Goal: Task Accomplishment & Management: Manage account settings

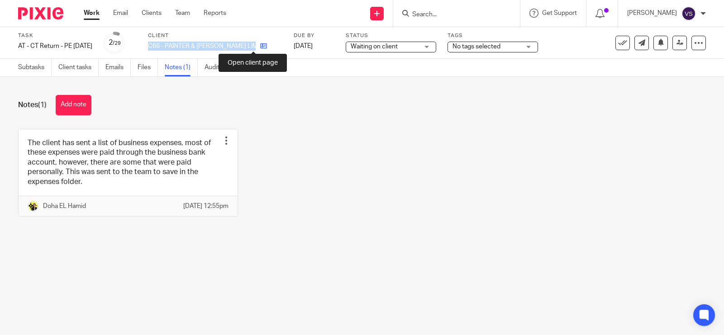
drag, startPoint x: 163, startPoint y: 43, endPoint x: 254, endPoint y: 45, distance: 90.5
click at [254, 45] on div "C66 - PAINTER & [PERSON_NAME] LIMITED" at bounding box center [215, 46] width 134 height 9
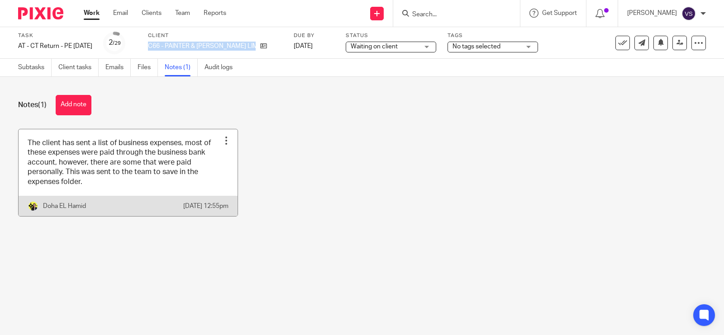
copy div "C66 - PAINTER & [PERSON_NAME] LIMITED"
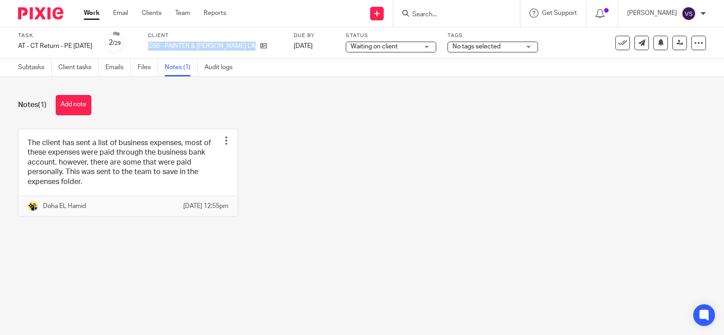
click at [342, 166] on div "The client has sent a list of business expenses, most of these expenses were pa…" at bounding box center [354, 179] width 701 height 101
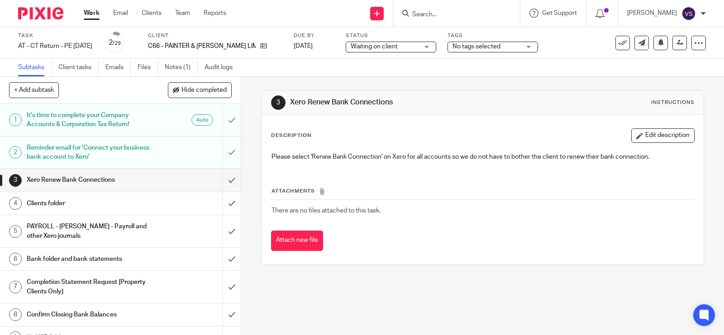
click at [104, 149] on h1 "Reminder email for 'Connect your business bank account to Xero'" at bounding box center [89, 152] width 124 height 23
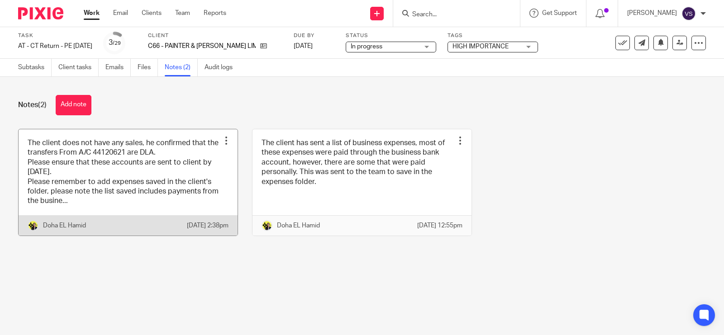
click at [179, 168] on link at bounding box center [128, 182] width 219 height 106
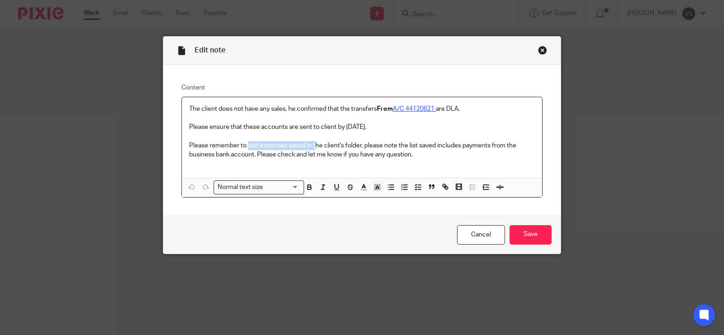
drag, startPoint x: 245, startPoint y: 147, endPoint x: 311, endPoint y: 145, distance: 66.5
click at [311, 145] on p "Please remember to add expenses saved in the client's folder, please note the l…" at bounding box center [362, 150] width 346 height 19
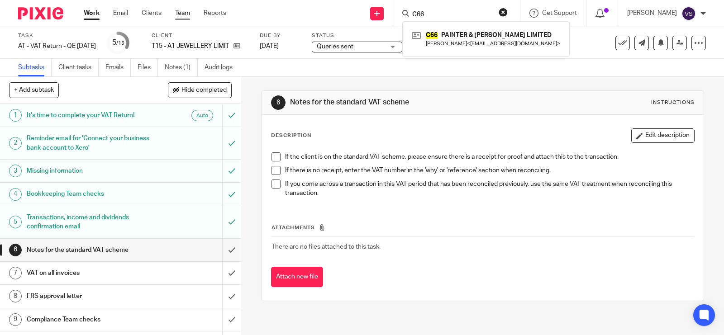
click at [184, 14] on link "Team" at bounding box center [182, 13] width 15 height 9
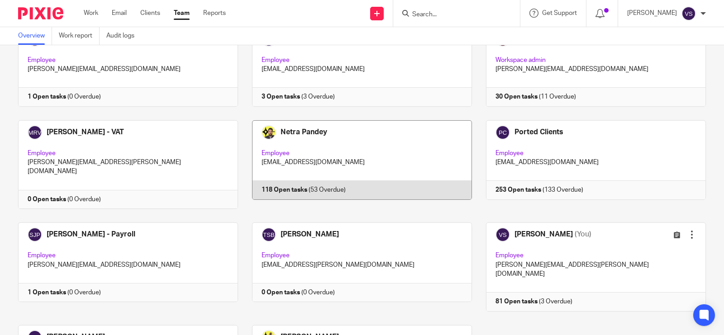
scroll to position [622, 0]
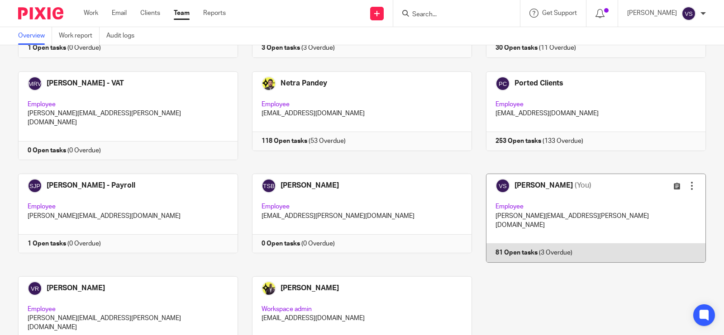
click at [587, 174] on link at bounding box center [589, 218] width 234 height 89
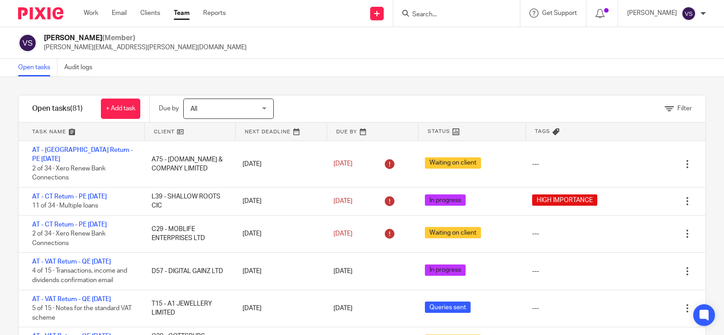
click at [428, 14] on input "Search" at bounding box center [451, 15] width 81 height 8
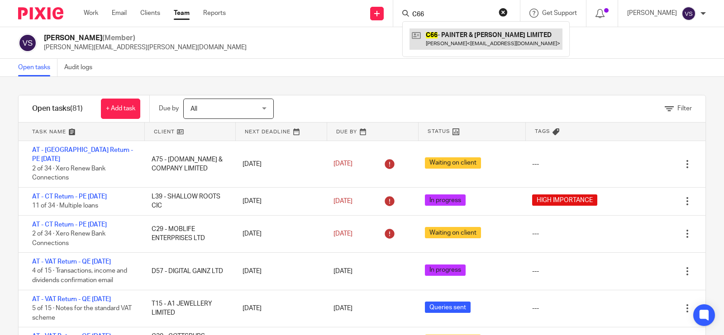
type input "C66"
click at [297, 68] on div "Open tasks Audit logs" at bounding box center [362, 68] width 724 height 18
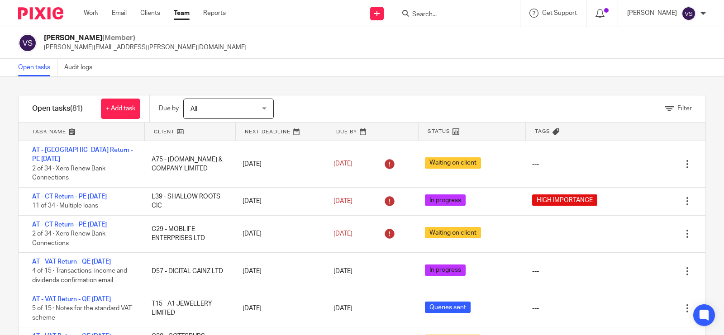
click at [338, 59] on div "Open tasks Audit logs" at bounding box center [362, 68] width 724 height 18
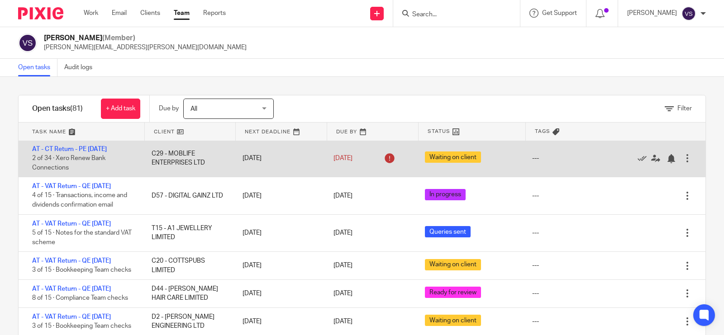
scroll to position [57, 0]
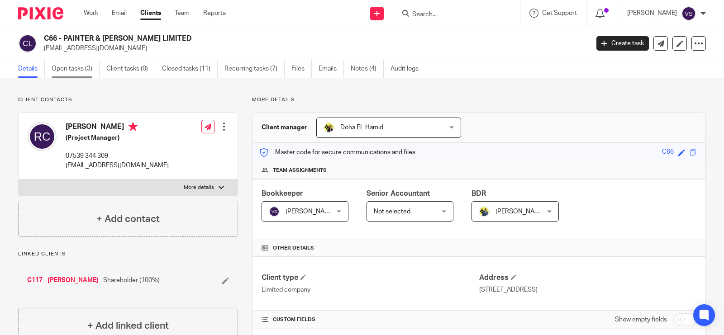
click at [76, 67] on link "Open tasks (3)" at bounding box center [76, 69] width 48 height 18
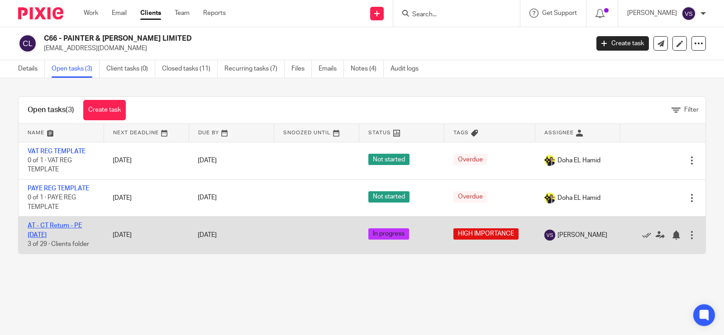
click at [62, 225] on link "AT - CT Return - PE [DATE]" at bounding box center [55, 230] width 54 height 15
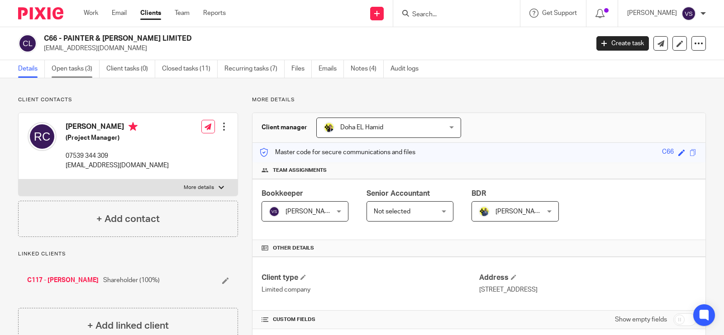
click at [61, 67] on link "Open tasks (3)" at bounding box center [76, 69] width 48 height 18
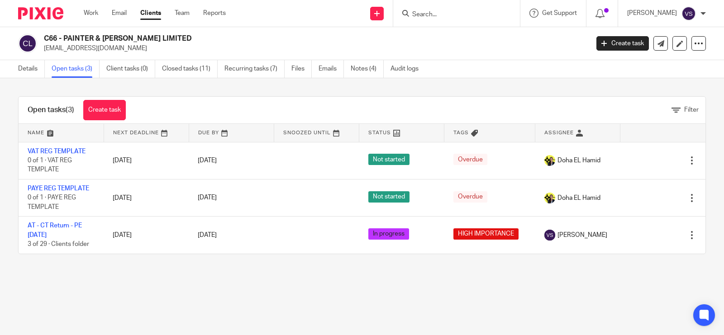
click at [482, 53] on div "C66 - PAINTER & ELLIS LIMITED painterandellis@gmail.com Create task Update from…" at bounding box center [362, 43] width 724 height 33
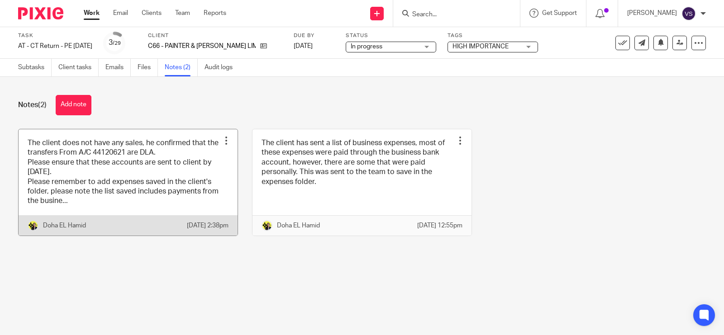
click at [140, 209] on link at bounding box center [128, 182] width 219 height 106
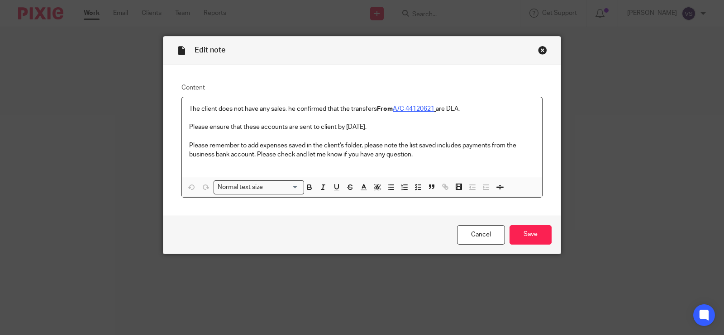
click at [538, 52] on div "Close this dialog window" at bounding box center [542, 50] width 9 height 9
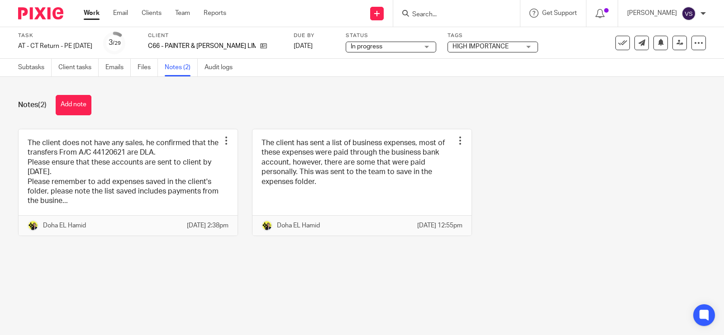
click at [464, 11] on input "Search" at bounding box center [451, 15] width 81 height 8
paste input "PAINTER & ELLIS LIMITED"
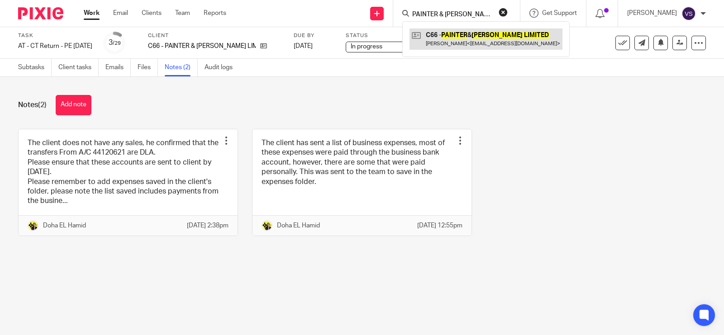
type input "PAINTER & ELLIS LIMITED"
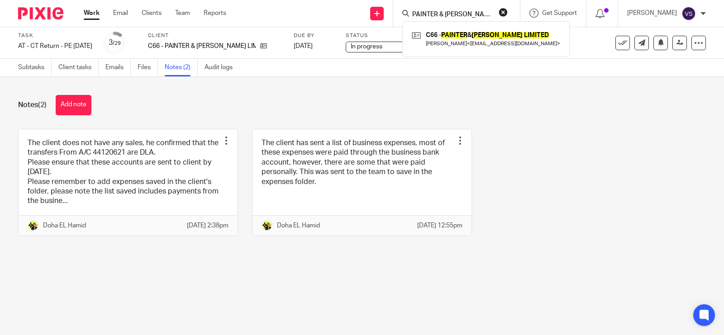
click at [531, 130] on div "The client does not have any sales, he confirmed that the transfers From A/C 44…" at bounding box center [354, 189] width 701 height 121
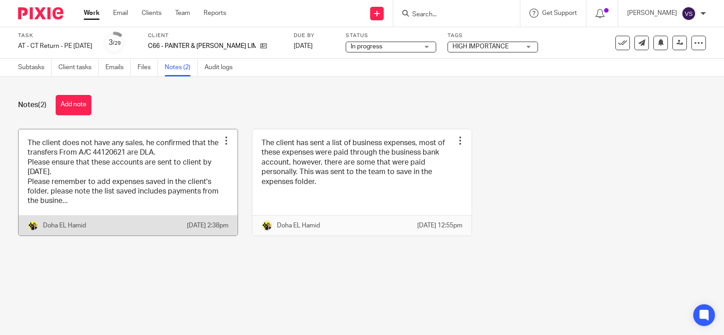
click at [142, 150] on link at bounding box center [128, 182] width 219 height 106
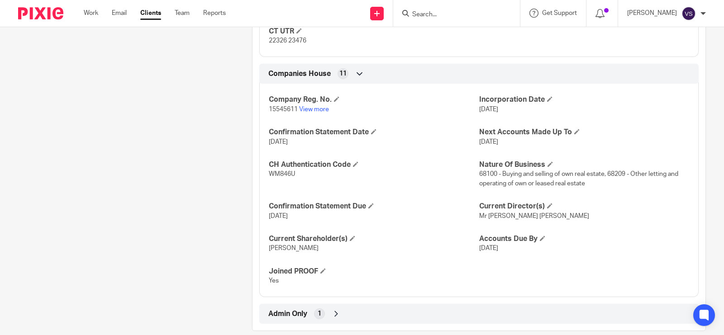
scroll to position [721, 0]
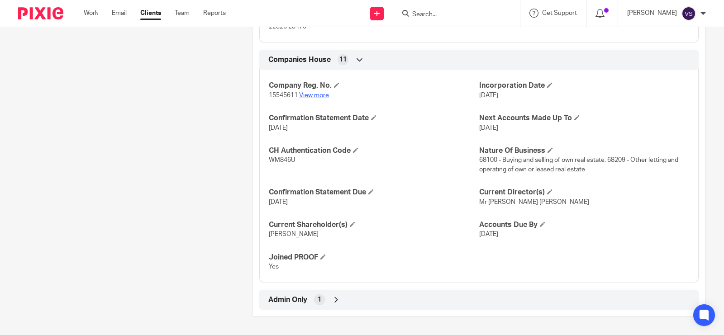
click at [313, 92] on link "View more" at bounding box center [314, 95] width 30 height 6
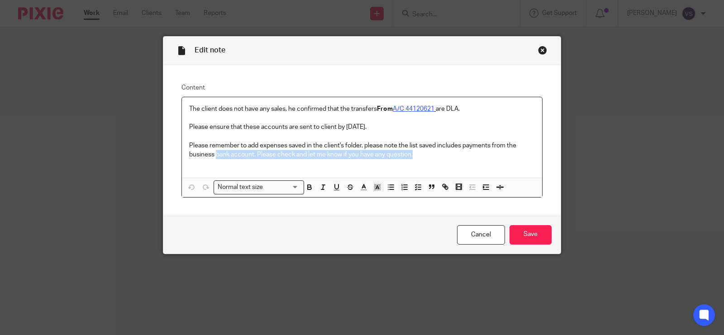
drag, startPoint x: 213, startPoint y: 155, endPoint x: 412, endPoint y: 161, distance: 199.5
click at [412, 161] on div "The client does not have any sales, he confirmed that the transfers From A/C 44…" at bounding box center [362, 137] width 360 height 81
click at [539, 49] on div "Close this dialog window" at bounding box center [542, 50] width 9 height 9
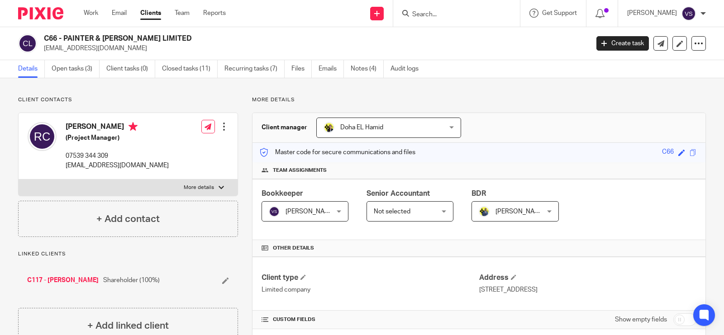
click at [78, 69] on link "Open tasks (3)" at bounding box center [76, 69] width 48 height 18
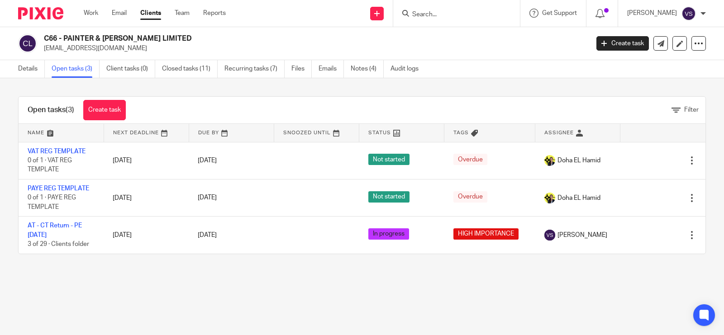
click at [10, 105] on div "Open tasks (3) Create task Filter Name Next Deadline Due By Snoozed Until Statu…" at bounding box center [362, 175] width 724 height 194
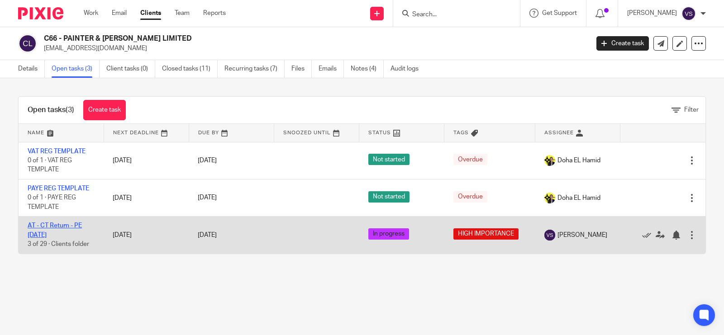
click at [57, 227] on link "AT - CT Return - PE 31-03-2025" at bounding box center [55, 230] width 54 height 15
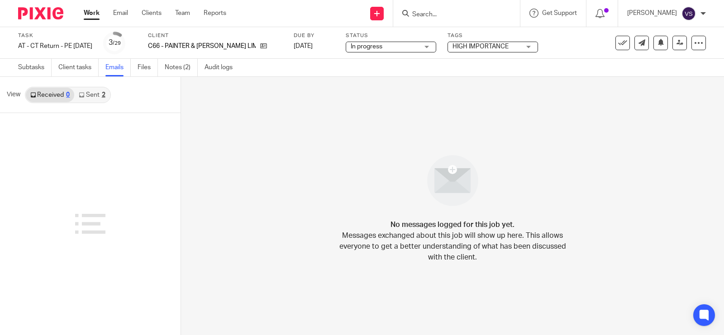
click at [105, 93] on link "Sent 2" at bounding box center [91, 95] width 35 height 14
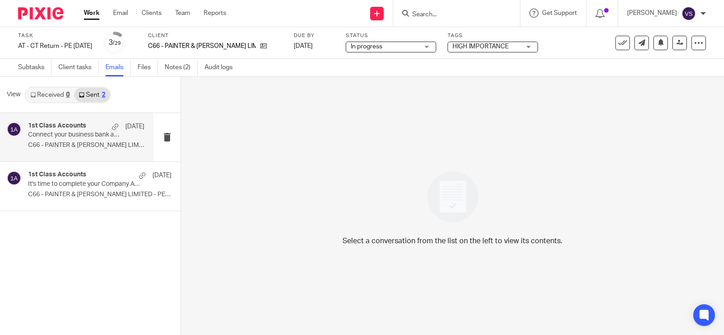
click at [86, 141] on div "1st Class Accounts [DATE] Connect your business bank account to Xero C66 - PAIN…" at bounding box center [86, 137] width 116 height 30
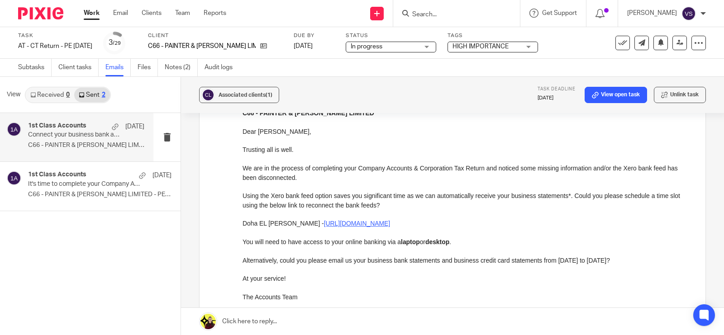
scroll to position [113, 0]
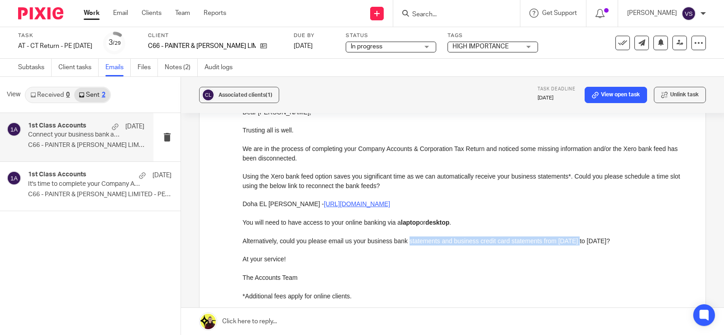
drag, startPoint x: 407, startPoint y: 241, endPoint x: 576, endPoint y: 243, distance: 169.2
click at [576, 243] on p "Alternatively, could you please email us your business bank statements and busi…" at bounding box center [466, 241] width 449 height 9
drag, startPoint x: 509, startPoint y: 239, endPoint x: 628, endPoint y: 239, distance: 118.5
click at [628, 239] on p "Alternatively, could you please email us your business bank statements and busi…" at bounding box center [466, 241] width 449 height 9
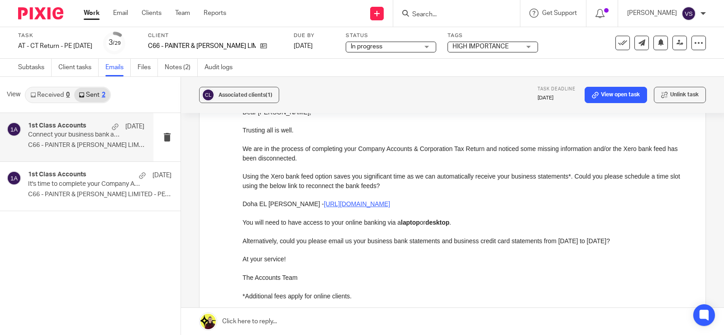
click at [628, 239] on p "Alternatively, could you please email us your business bank statements and busi…" at bounding box center [466, 241] width 449 height 9
drag, startPoint x: 546, startPoint y: 240, endPoint x: 654, endPoint y: 241, distance: 107.2
click at [654, 241] on p "Alternatively, could you please email us your business bank statements and busi…" at bounding box center [466, 241] width 449 height 9
click at [86, 185] on p "It's time to complete your Company Accounts & Corporation Tax Return!" at bounding box center [74, 184] width 93 height 8
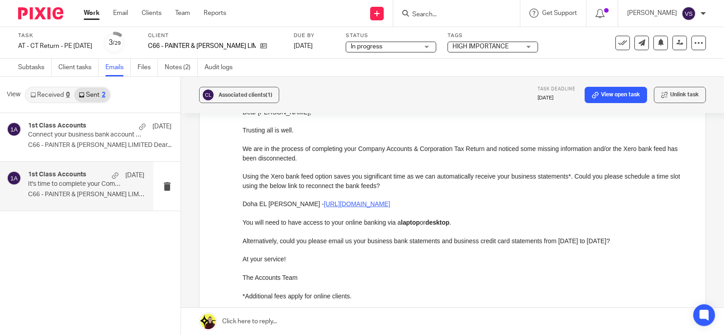
click at [88, 190] on div "1st Class Accounts 1 Apr It's time to complete your Company Accounts & Corporat…" at bounding box center [86, 186] width 116 height 30
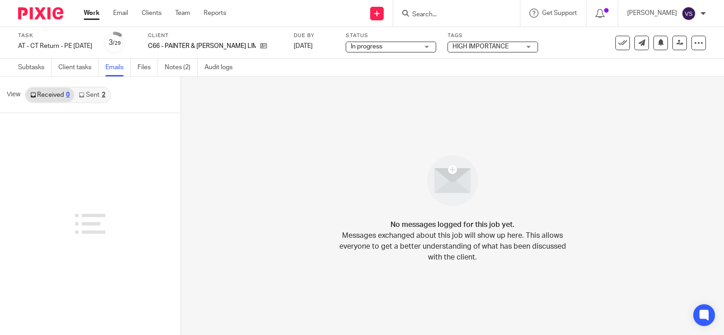
click at [95, 100] on link "Sent 2" at bounding box center [91, 95] width 35 height 14
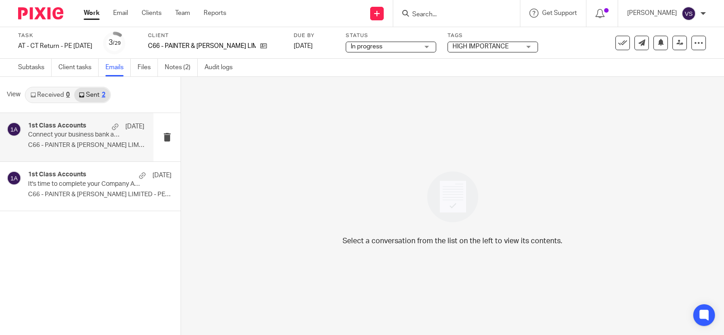
click at [99, 129] on div "1st Class Accounts [DATE]" at bounding box center [86, 126] width 116 height 9
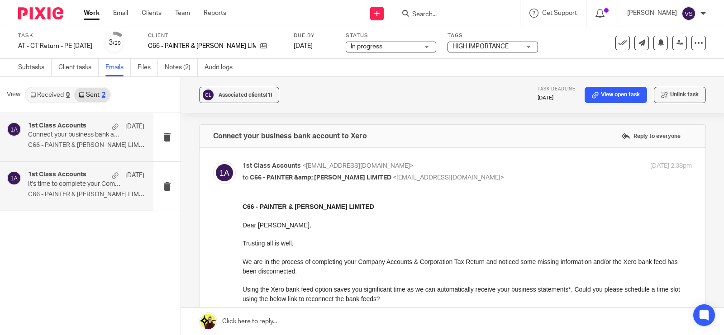
click at [96, 188] on p "It's time to complete your Company Accounts & Corporation Tax Return!" at bounding box center [74, 184] width 93 height 8
